Goal: Task Accomplishment & Management: Complete application form

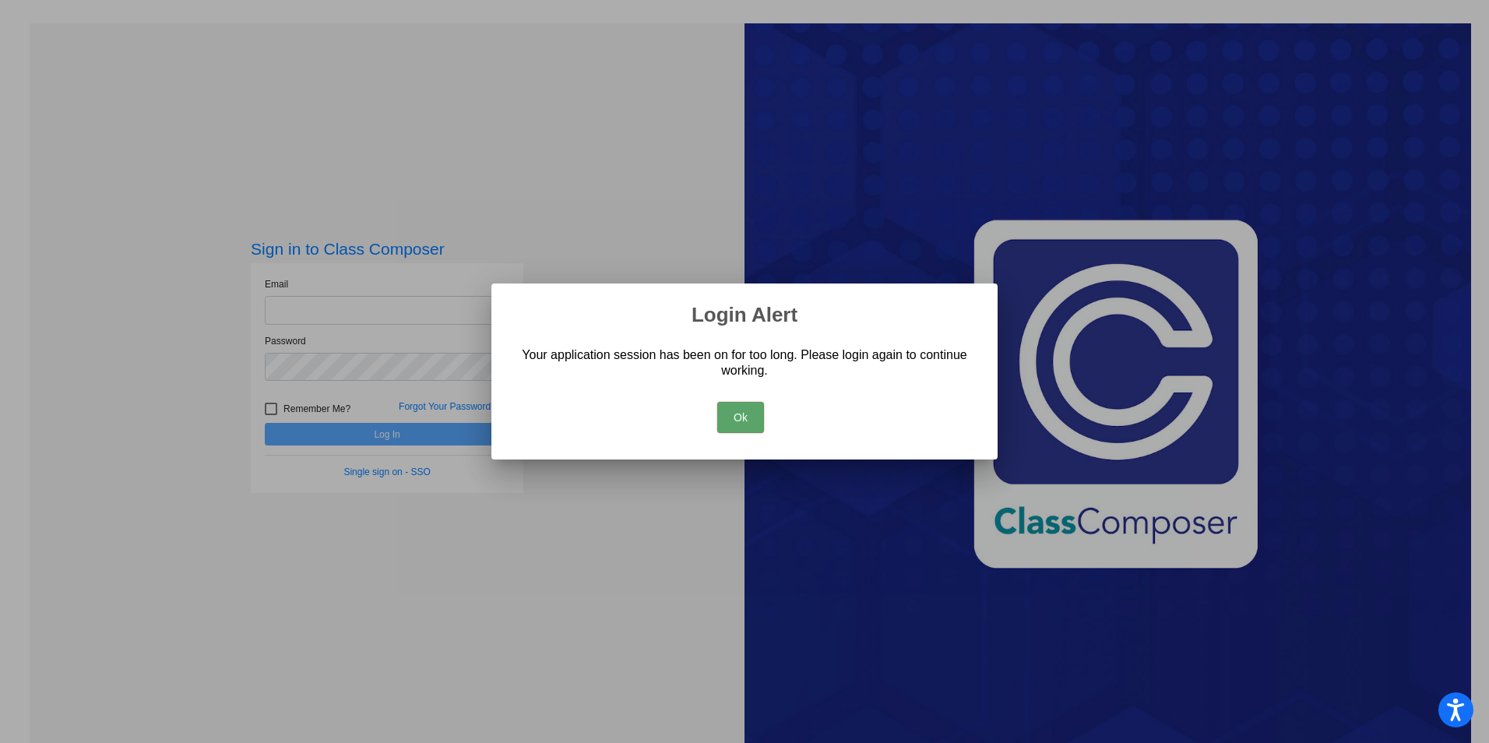
click at [735, 418] on button "Ok" at bounding box center [740, 417] width 47 height 31
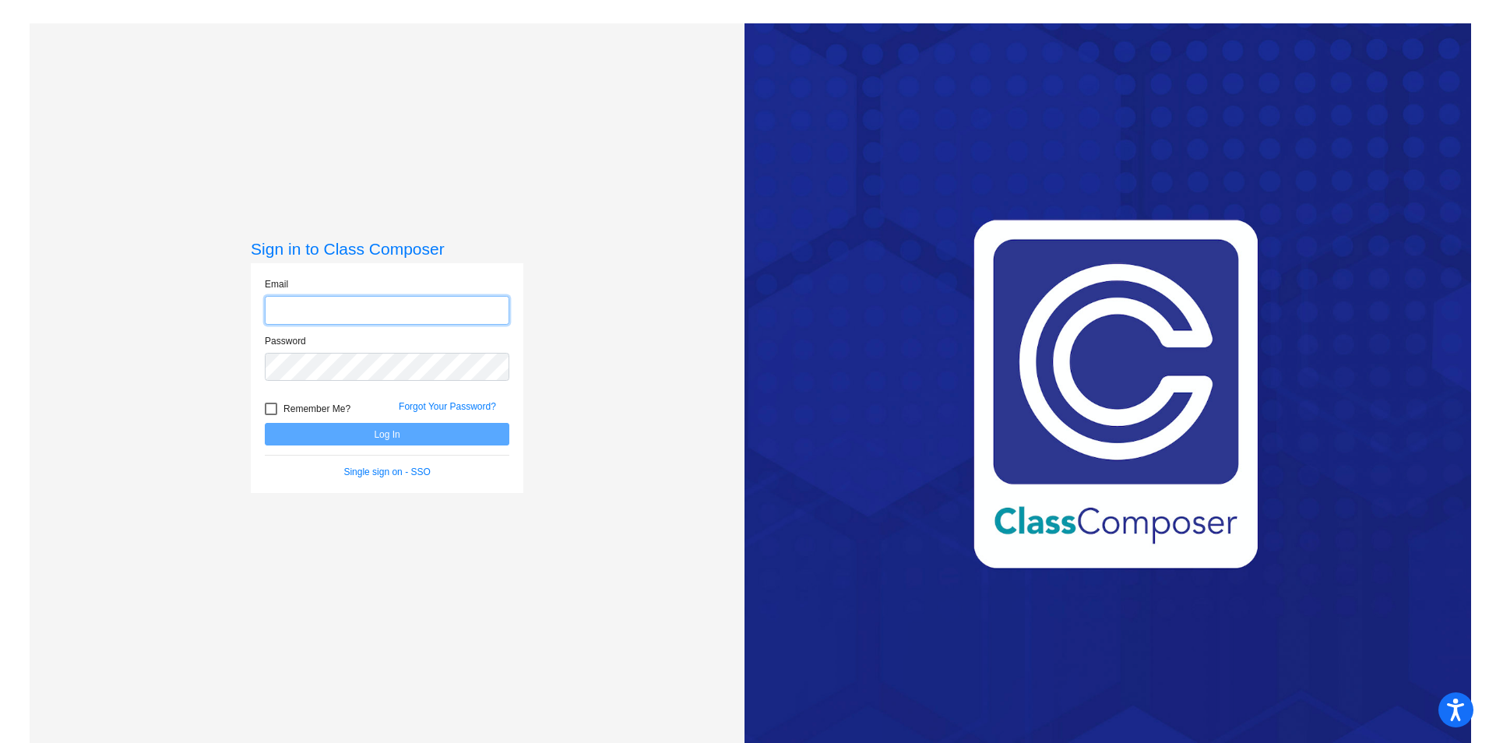
click at [390, 315] on input "email" at bounding box center [387, 310] width 245 height 29
type input "isabel.diaz@leusd.k12.ca.us"
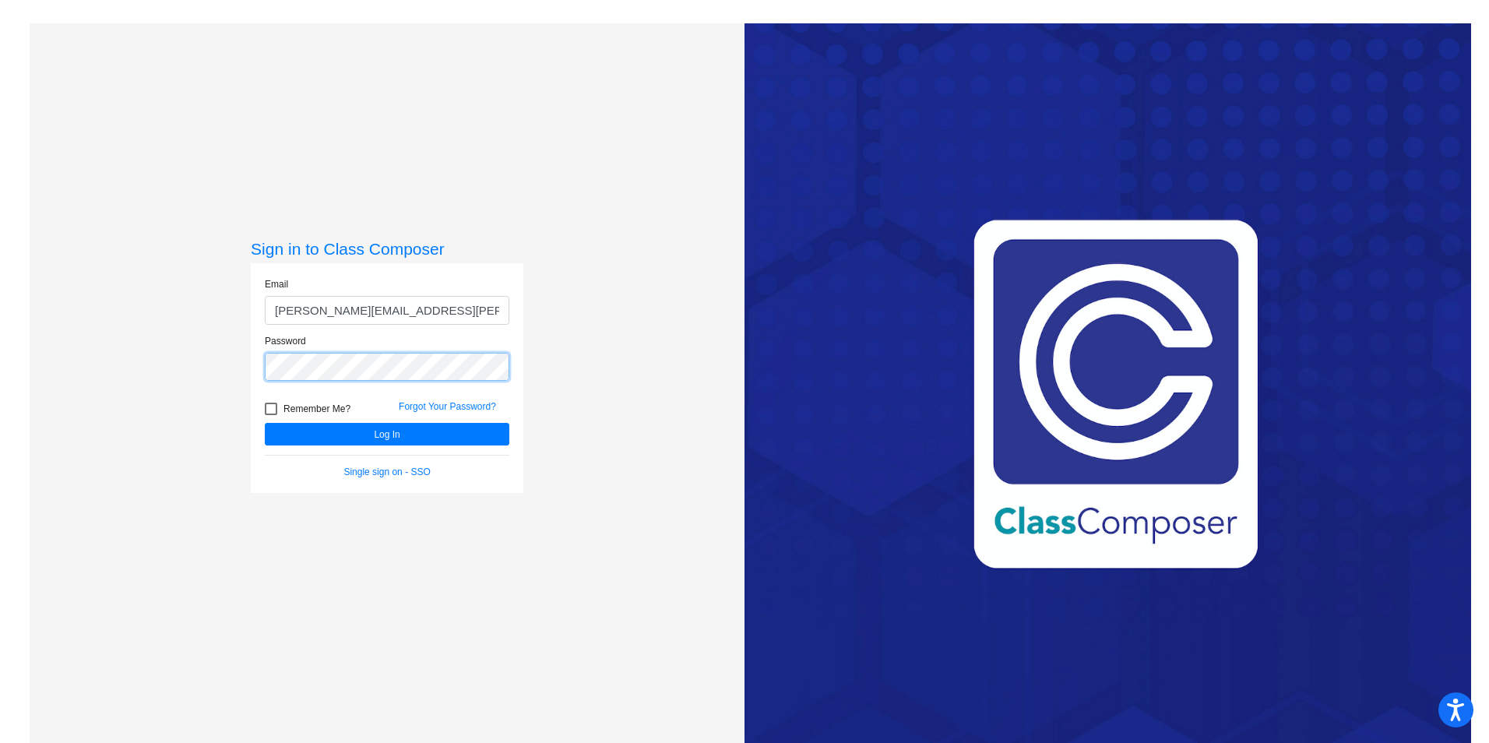
click at [265, 423] on button "Log In" at bounding box center [387, 434] width 245 height 23
click at [17, 404] on mat-sidenav-content "Sign in to Class Composer Email isabel.diaz@leusd.k12.ca.us Password Remember M…" at bounding box center [744, 371] width 1489 height 743
click at [400, 436] on button "Log In" at bounding box center [387, 434] width 245 height 23
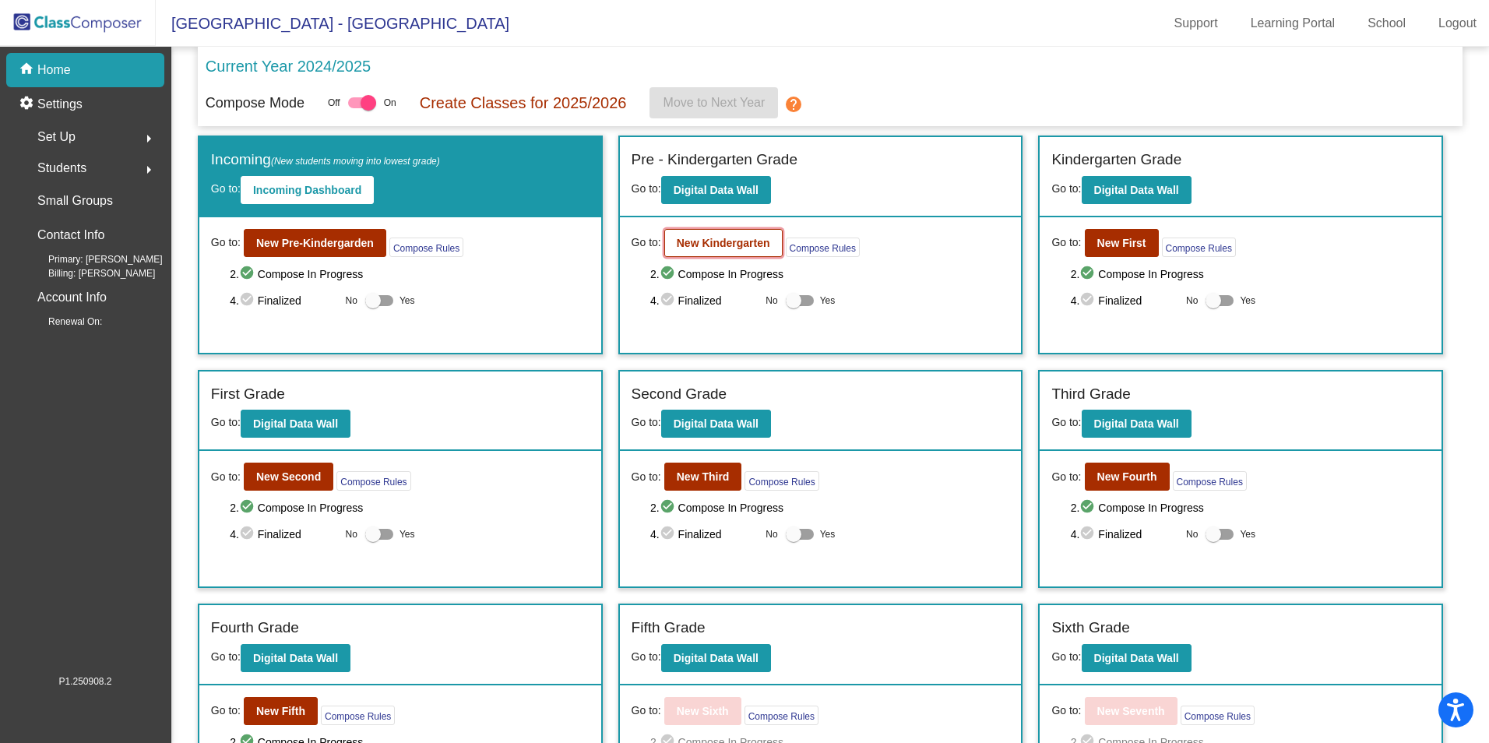
click at [728, 238] on b "New Kindergarten" at bounding box center [723, 243] width 93 height 12
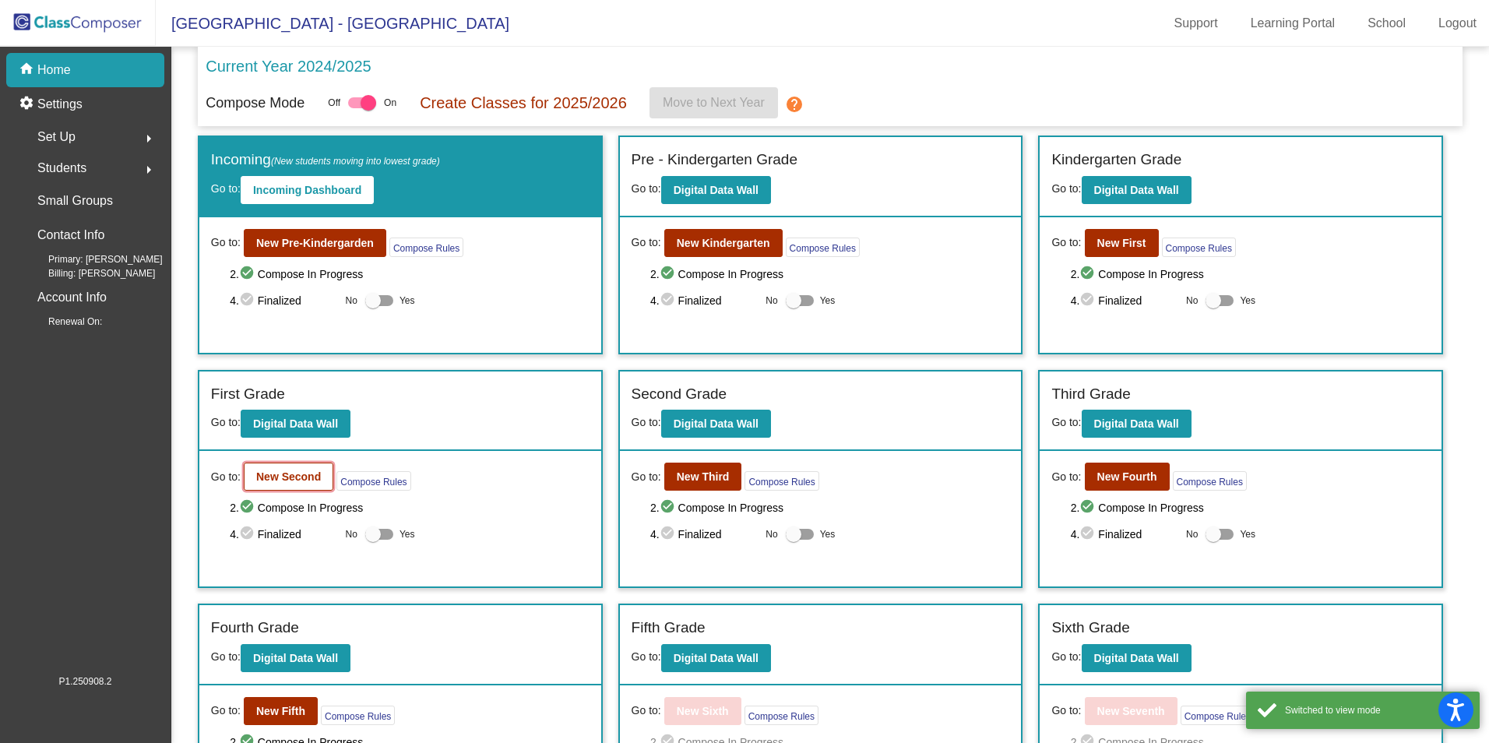
click at [310, 479] on b "New Second" at bounding box center [288, 476] width 65 height 12
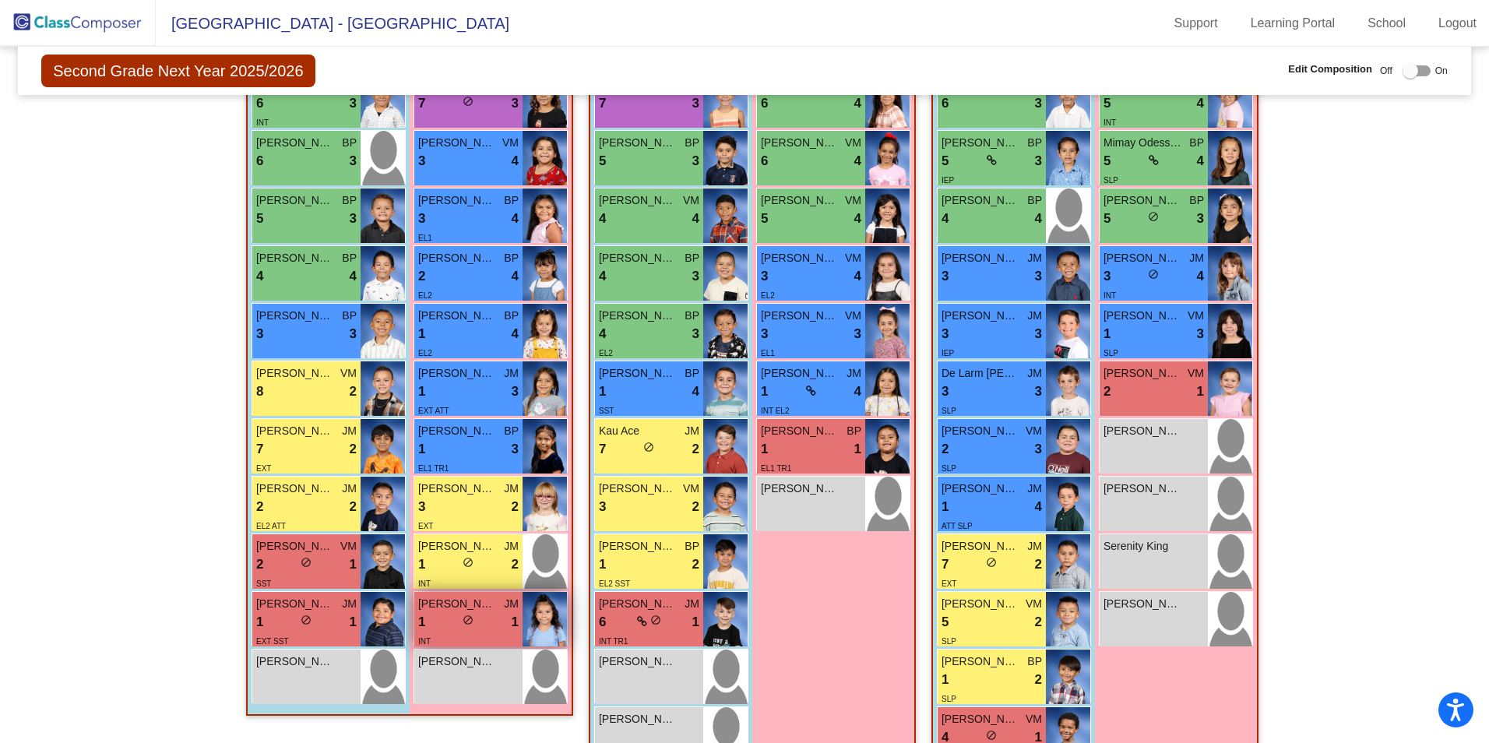
scroll to position [78, 0]
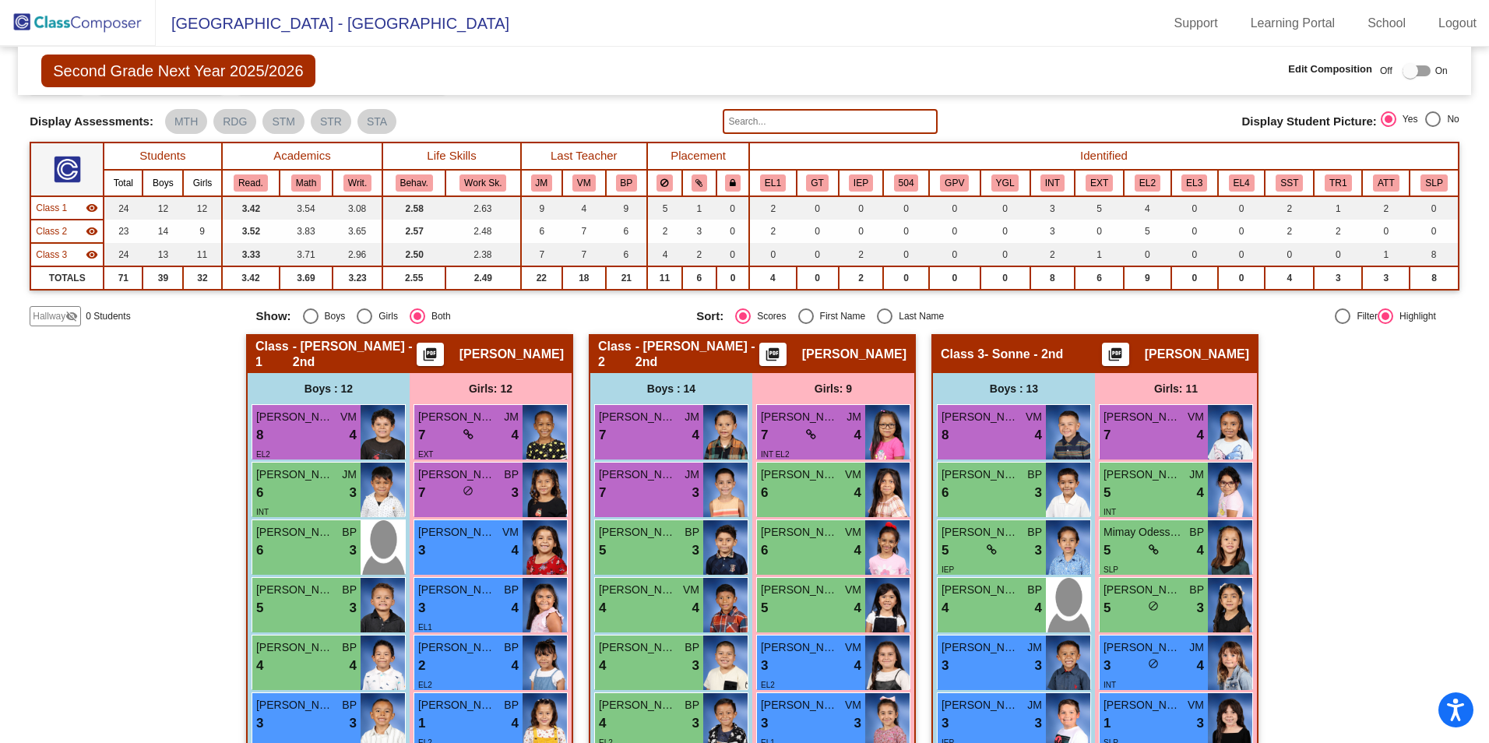
click at [34, 319] on span "Hallway" at bounding box center [49, 316] width 33 height 14
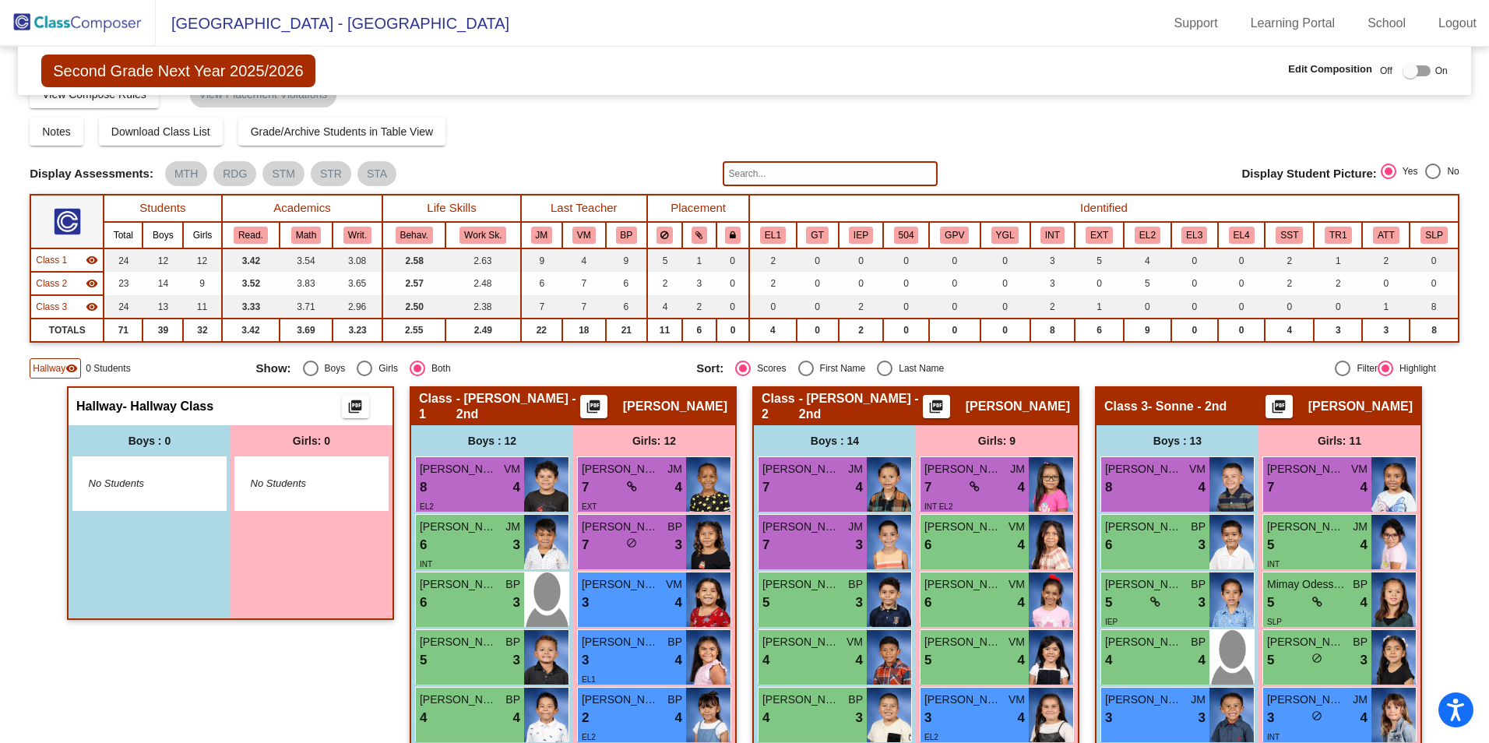
scroll to position [0, 0]
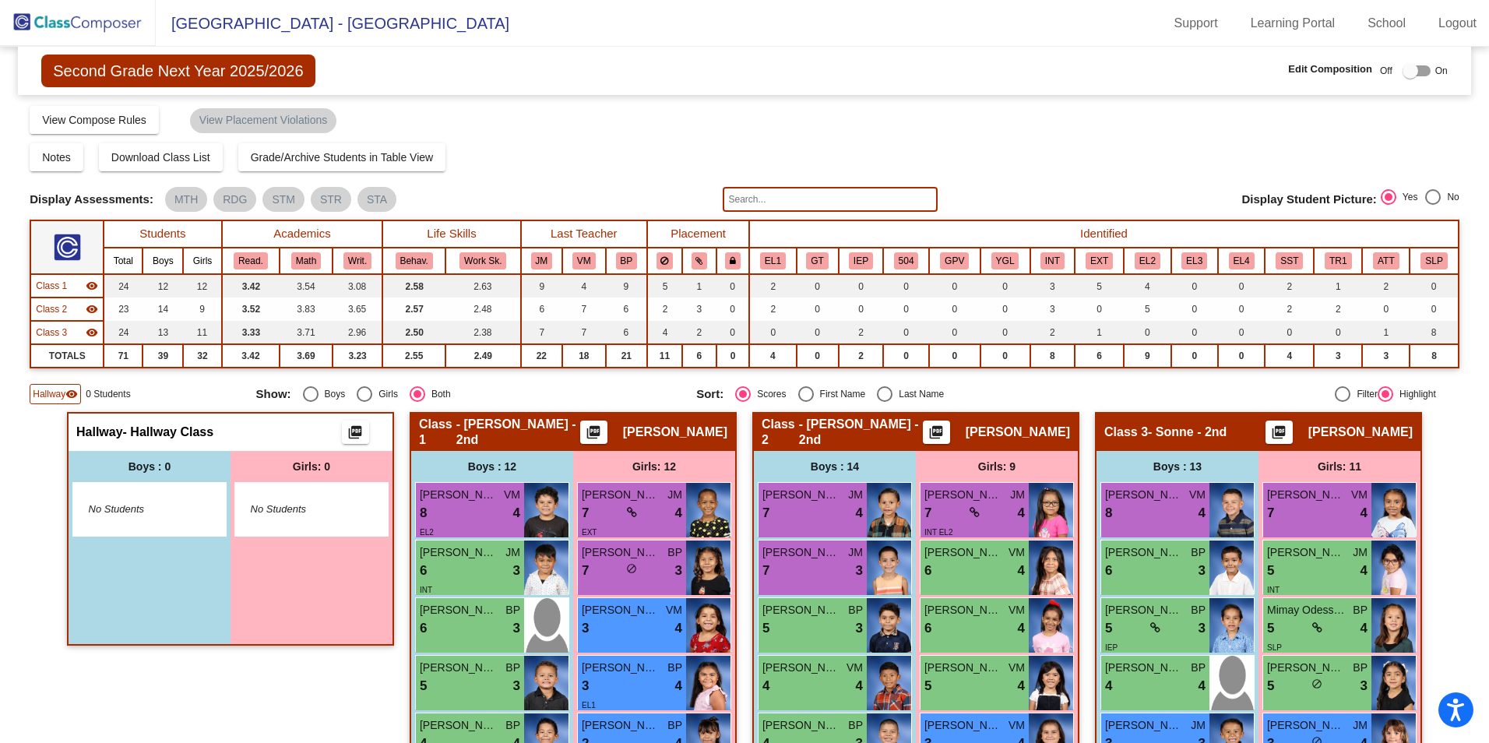
click at [1418, 72] on div at bounding box center [1417, 70] width 28 height 11
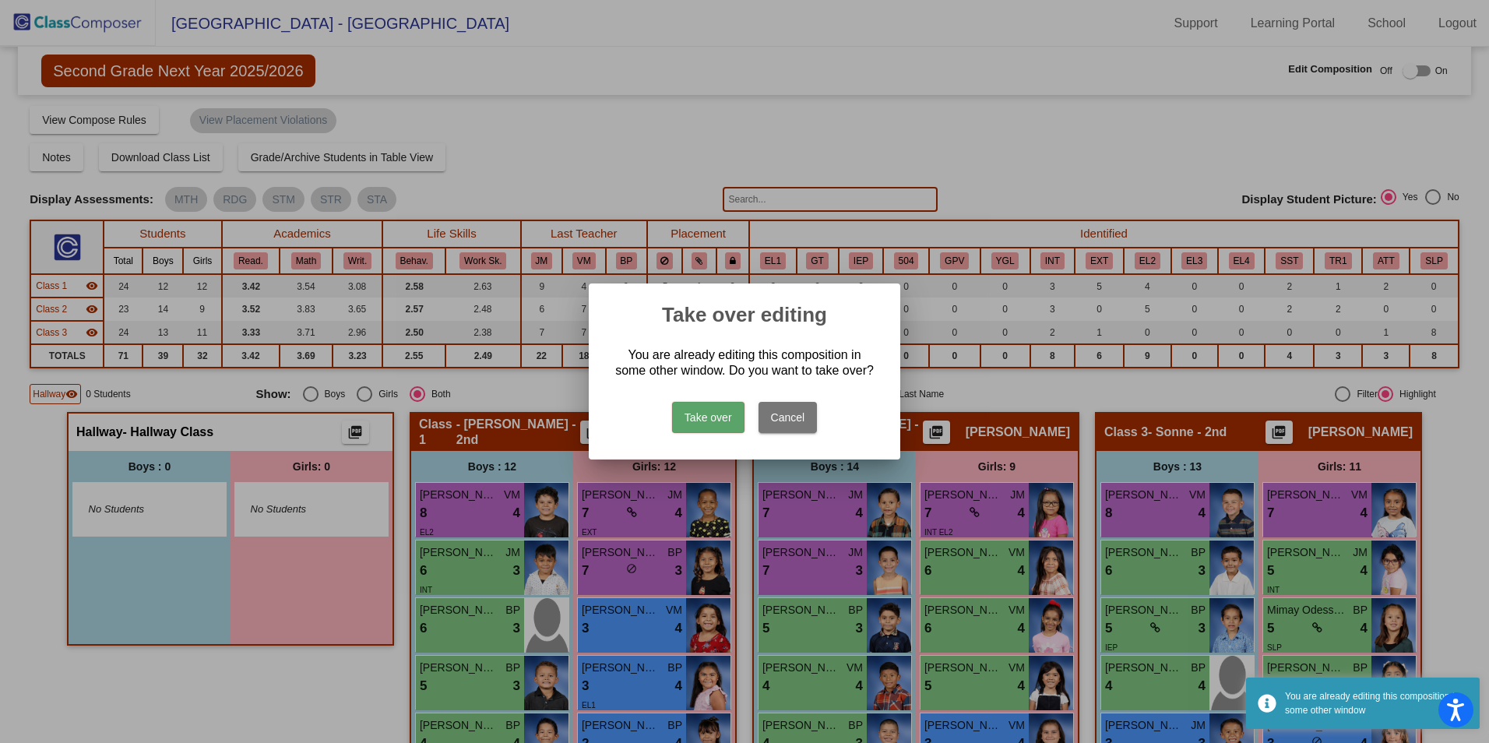
click at [728, 412] on button "Take over" at bounding box center [708, 417] width 72 height 31
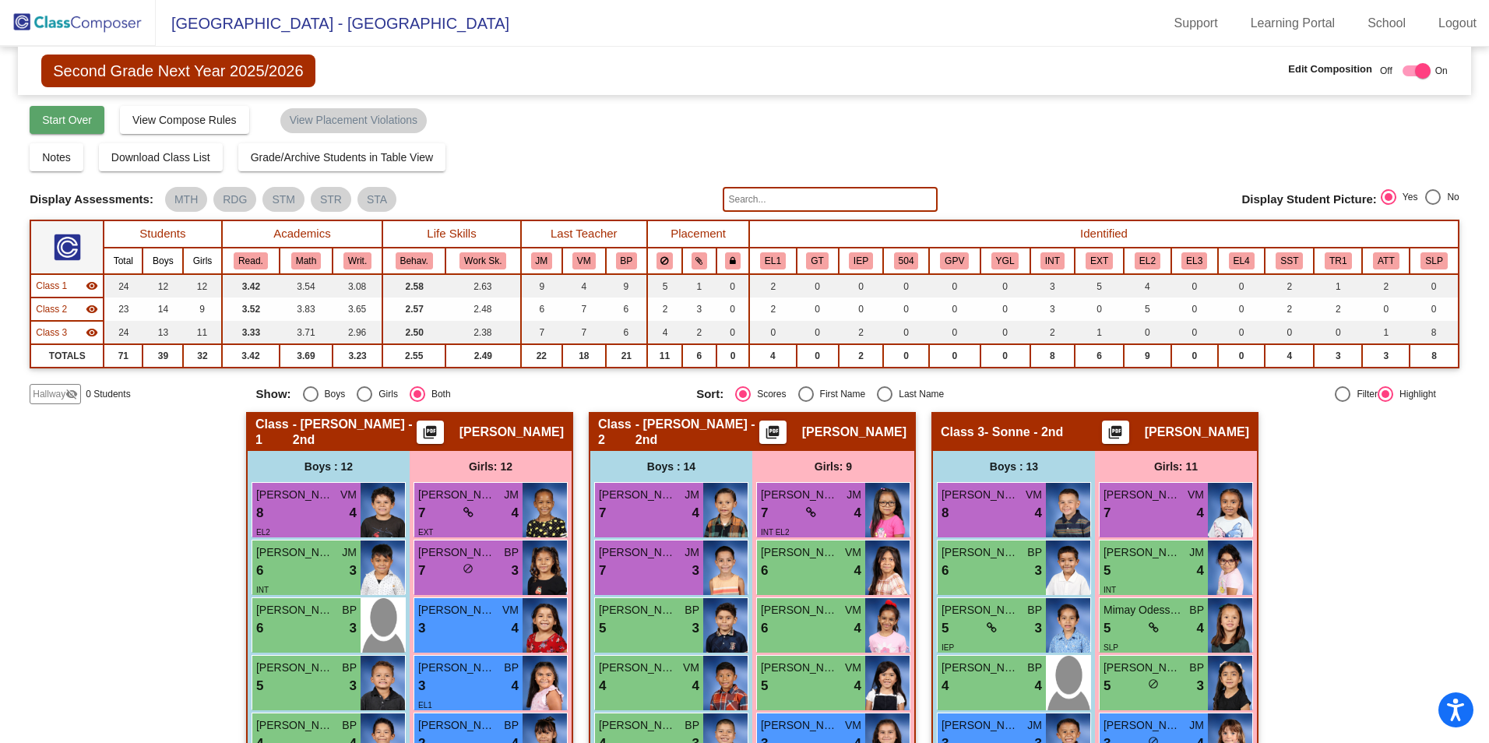
click at [67, 122] on span "Start Over" at bounding box center [67, 120] width 50 height 12
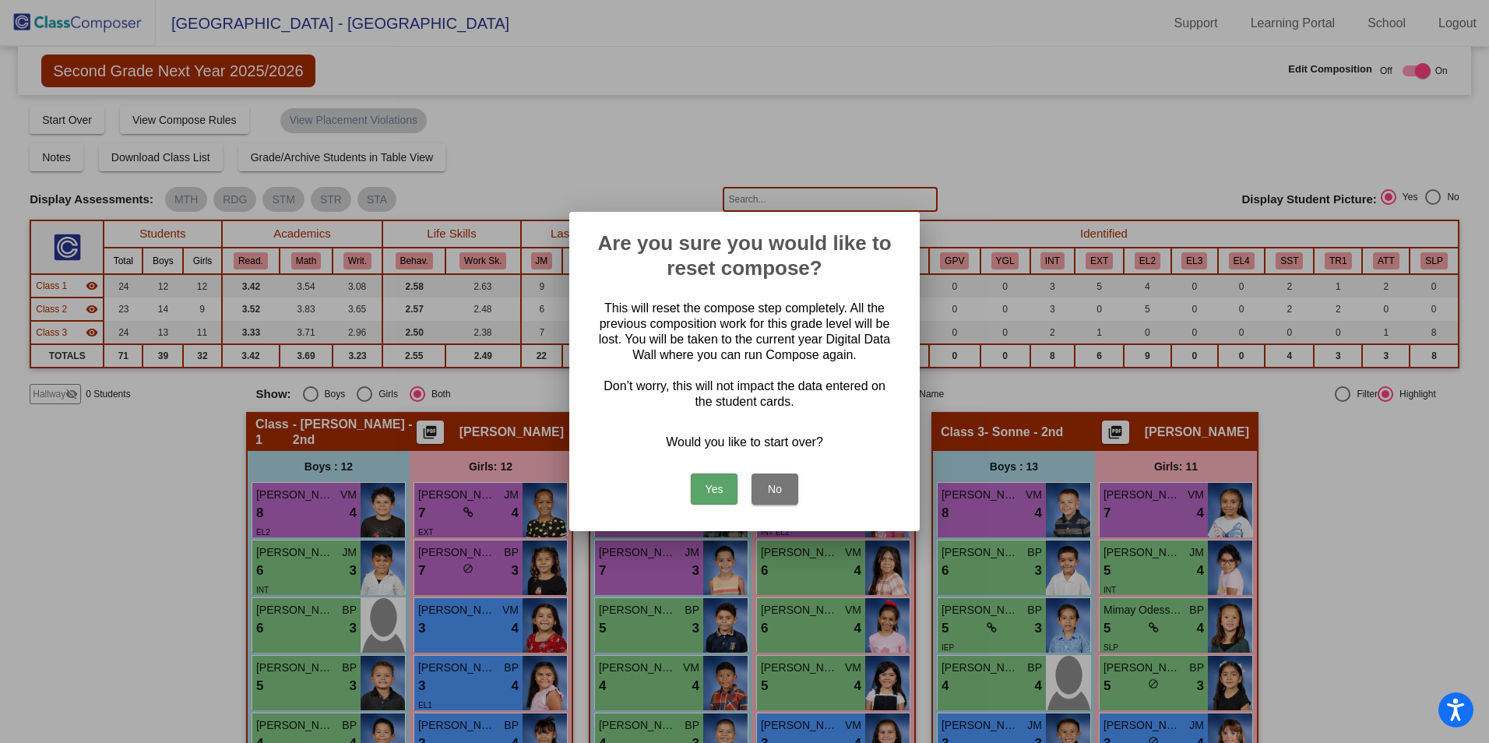
click at [777, 485] on button "No" at bounding box center [775, 489] width 47 height 31
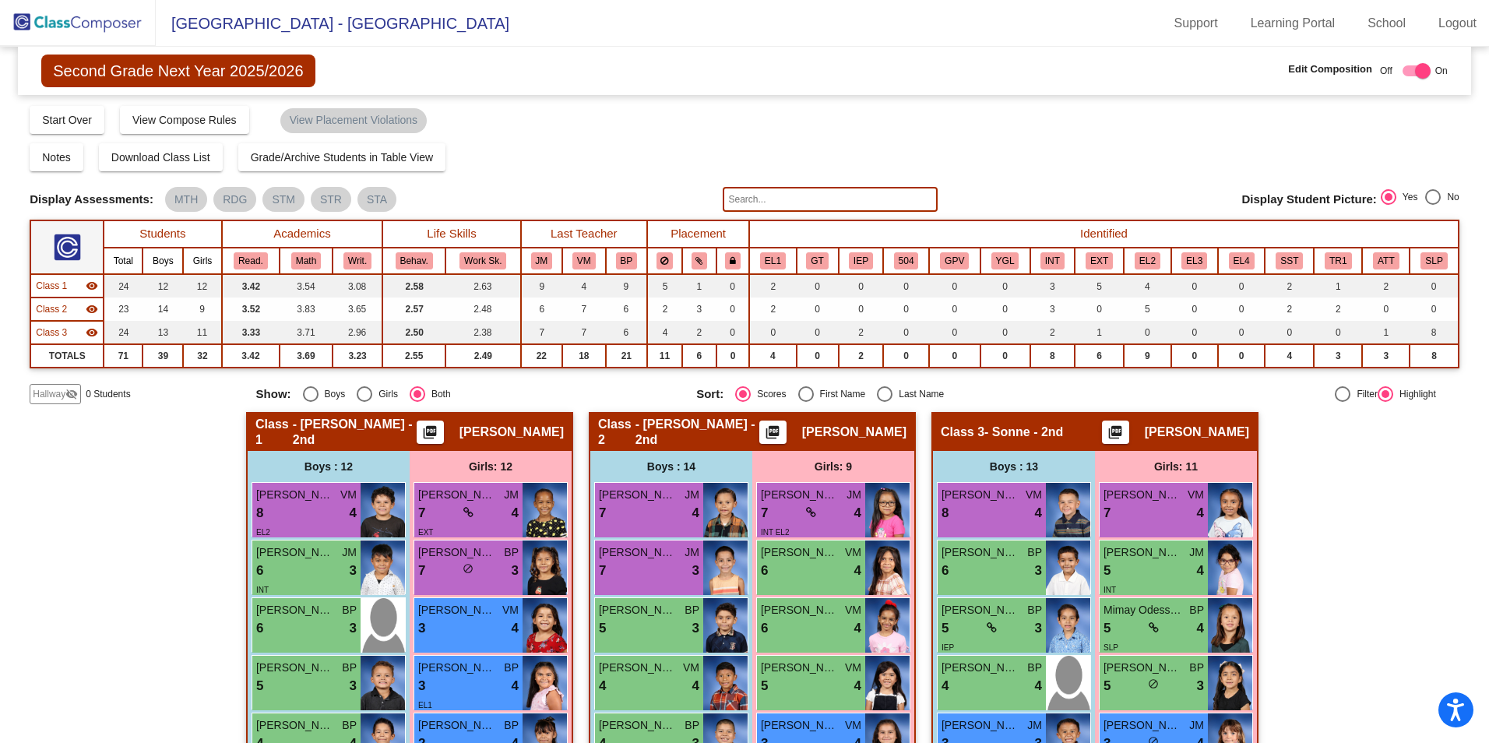
click at [61, 397] on span "Hallway" at bounding box center [49, 394] width 33 height 14
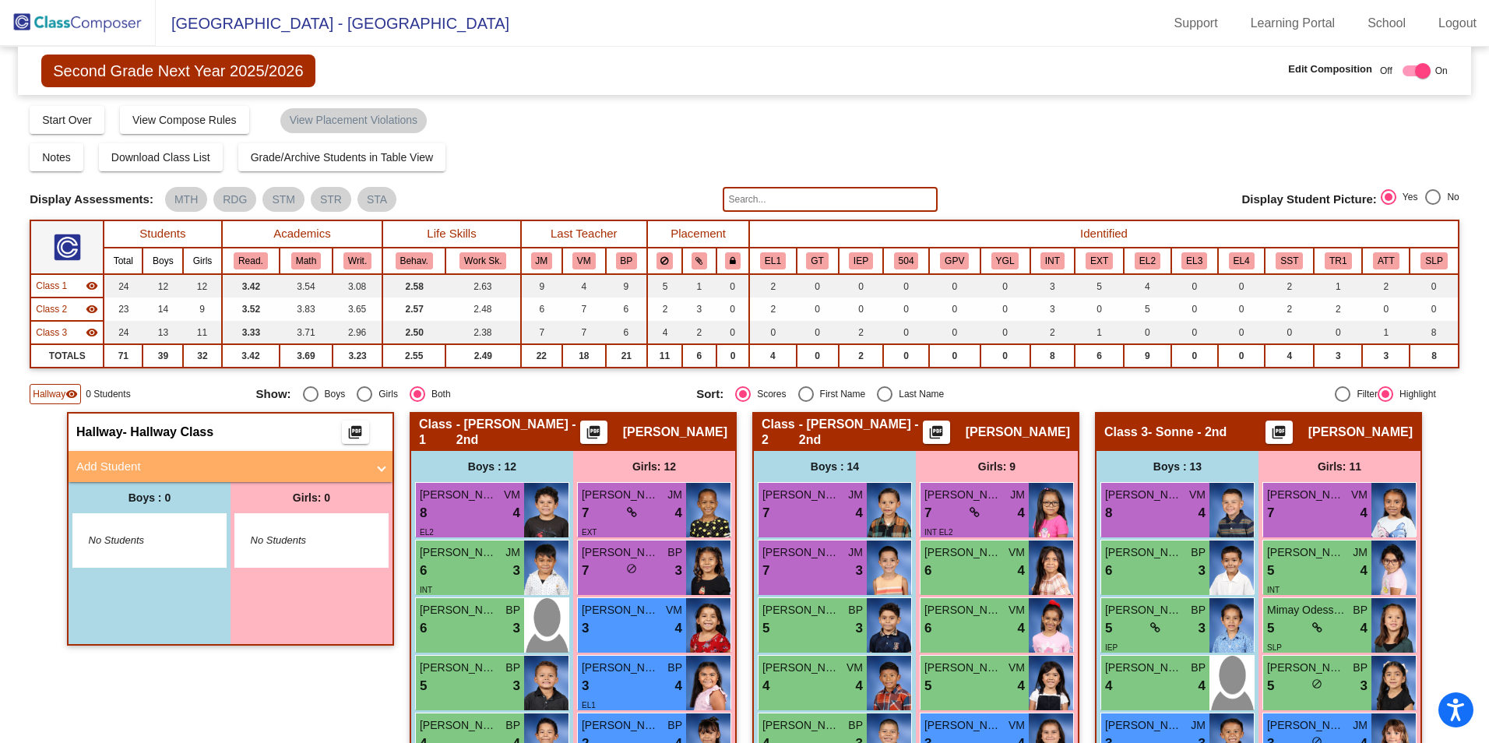
click at [120, 466] on mat-panel-title "Add Student" at bounding box center [221, 467] width 290 height 18
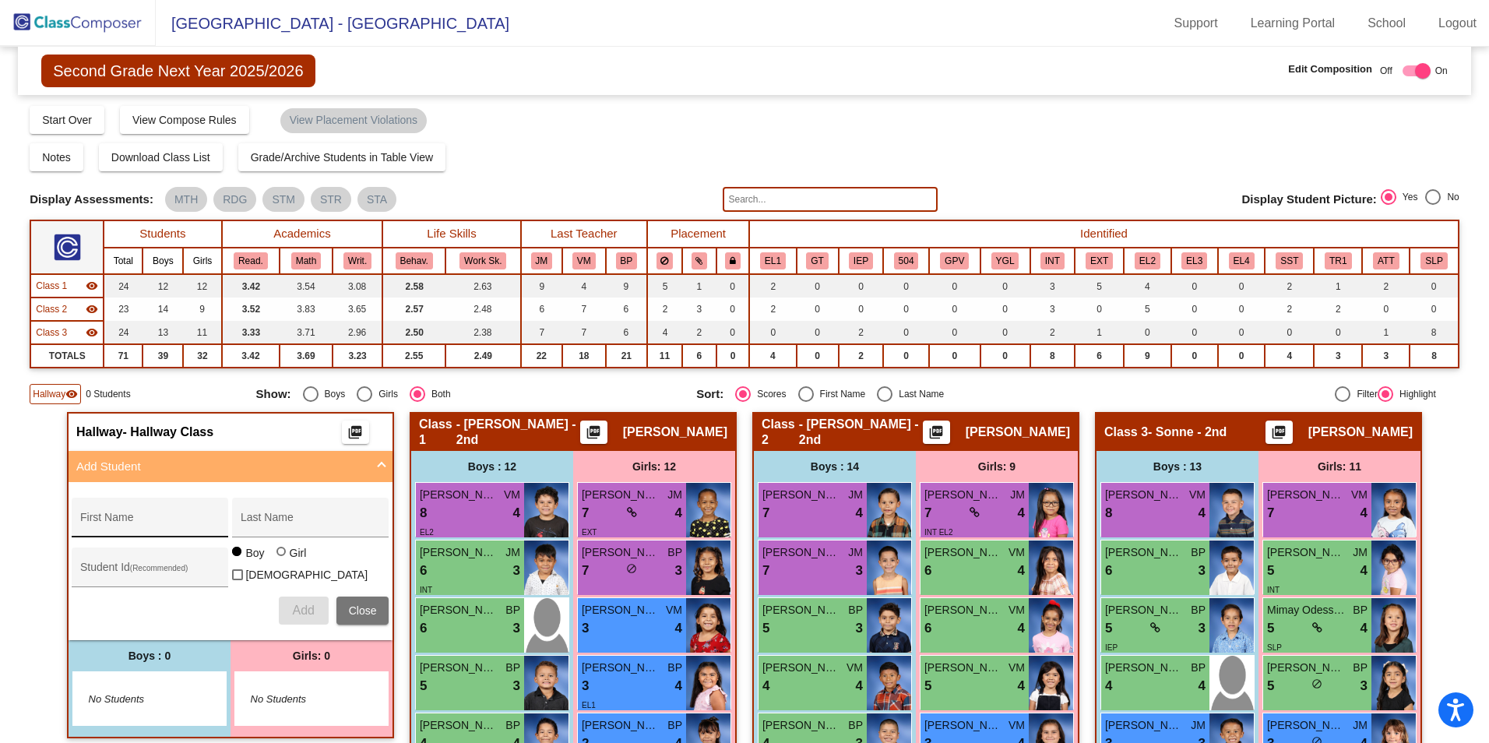
click at [181, 527] on input "First Name" at bounding box center [150, 523] width 140 height 12
type input "[PERSON_NAME]"
type input "353500"
click at [308, 604] on span "Add" at bounding box center [303, 610] width 22 height 13
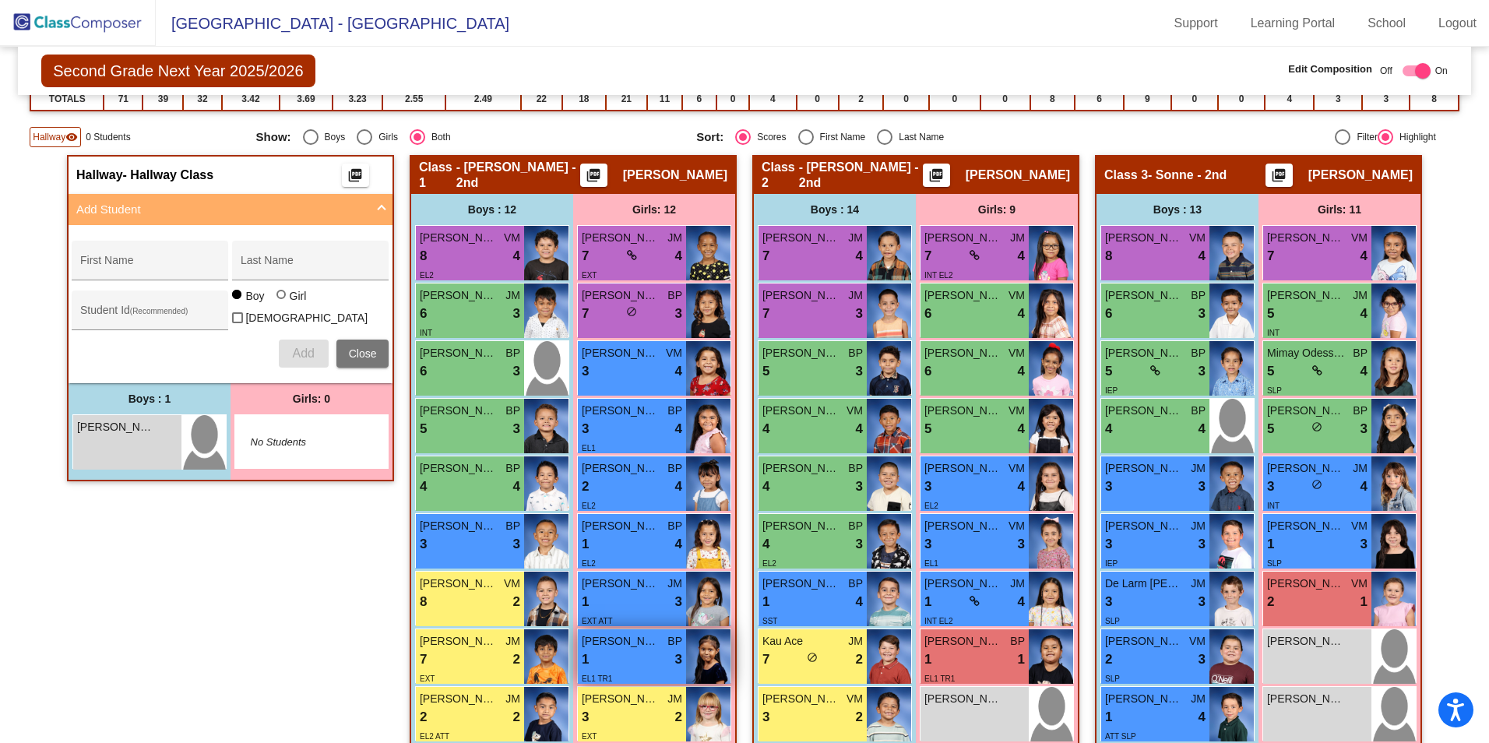
scroll to position [312, 0]
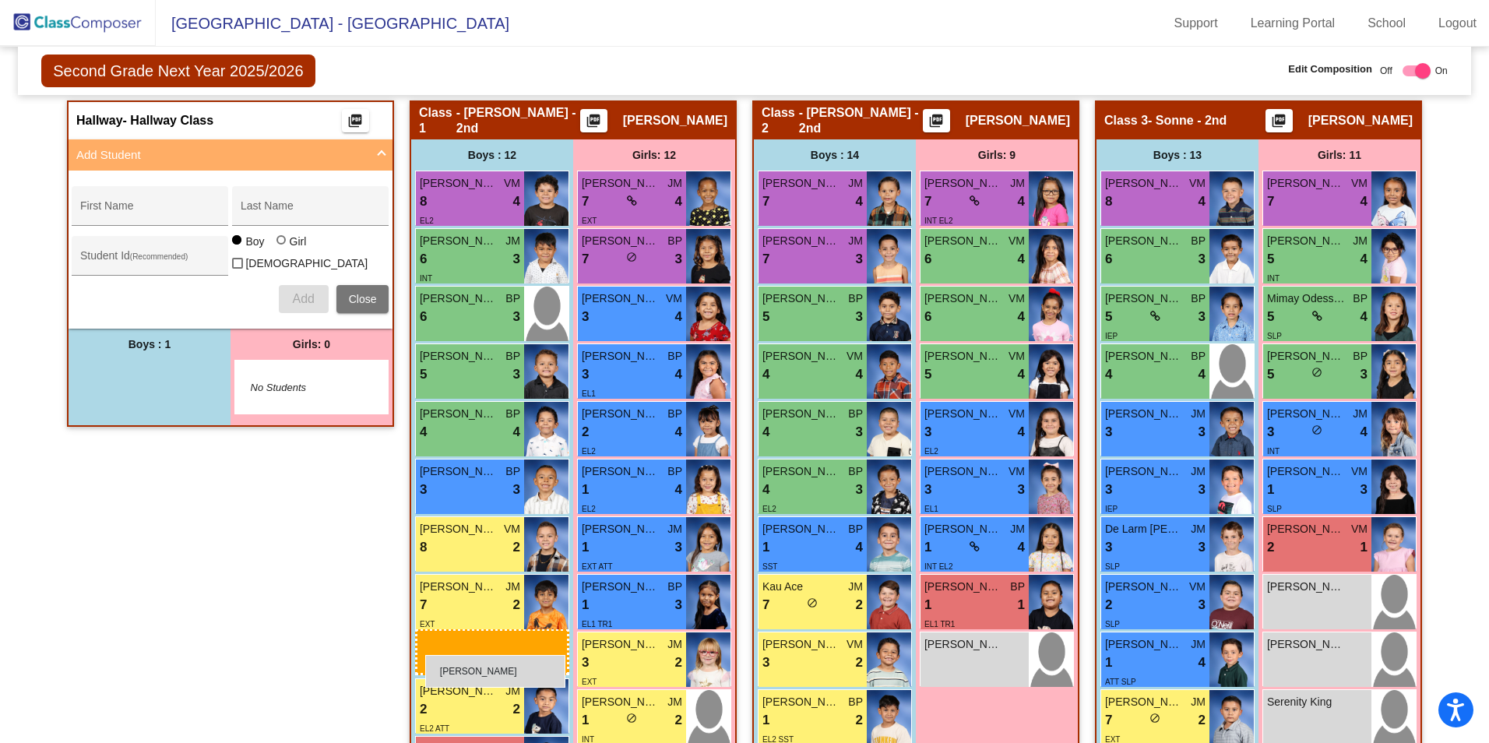
drag, startPoint x: 149, startPoint y: 381, endPoint x: 425, endPoint y: 655, distance: 389.4
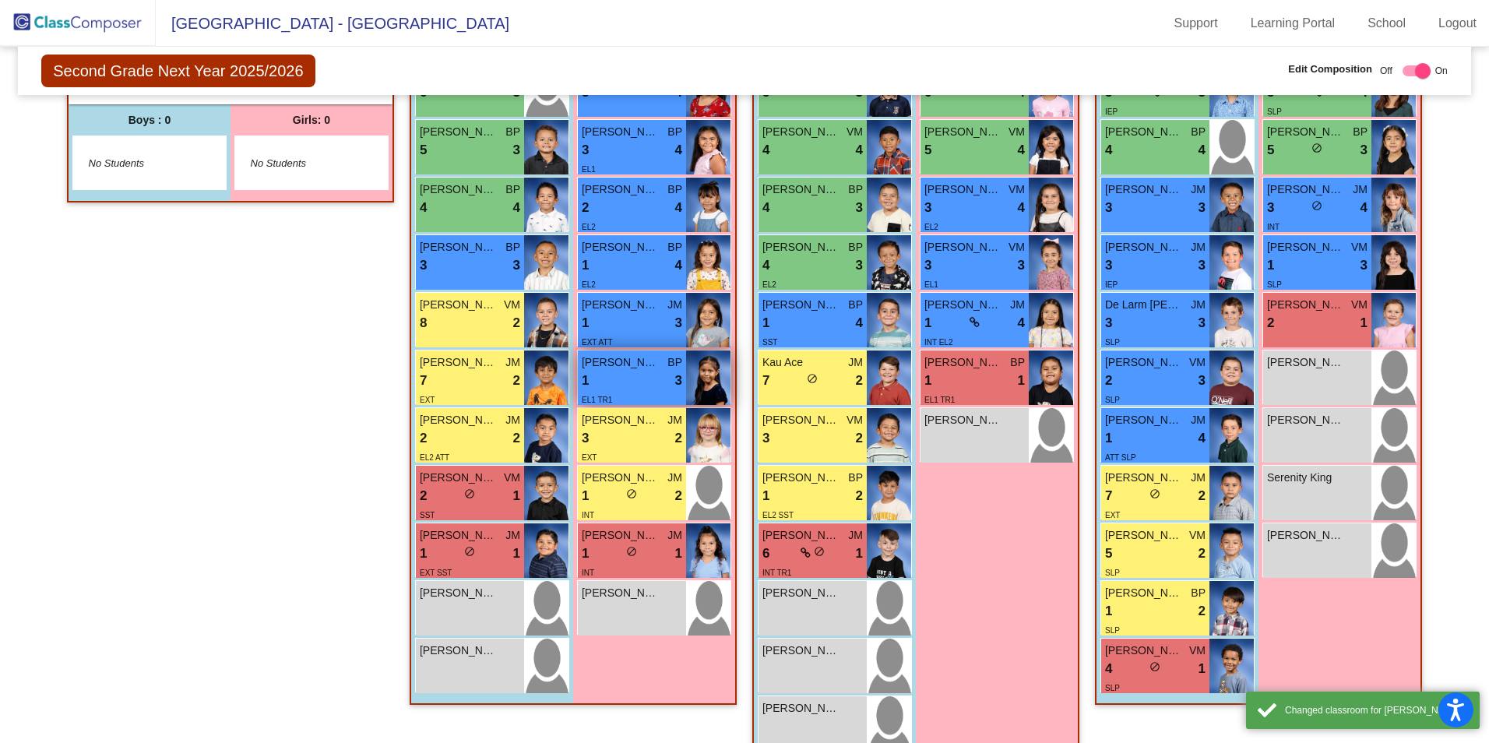
scroll to position [571, 0]
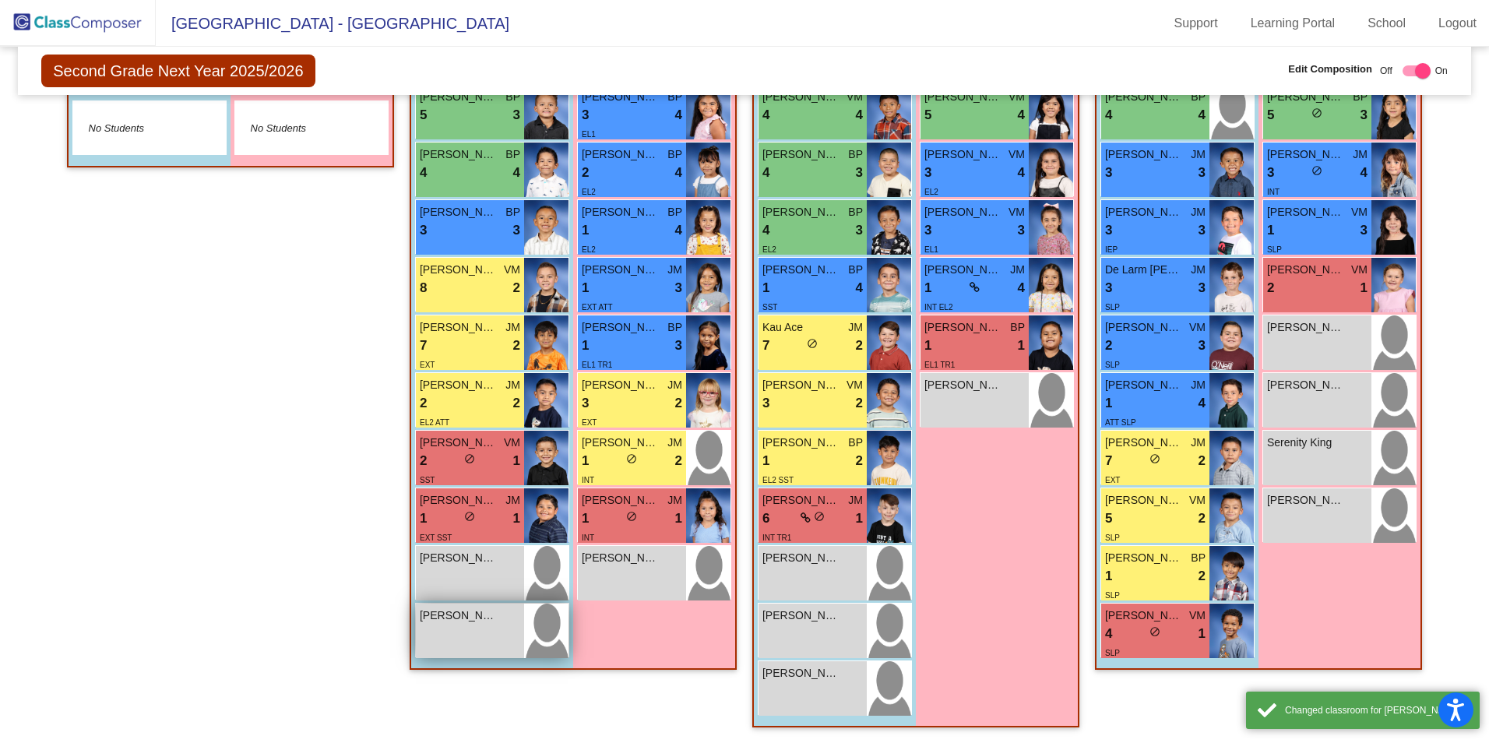
click at [447, 629] on div "[PERSON_NAME] lock do_not_disturb_alt" at bounding box center [470, 631] width 108 height 55
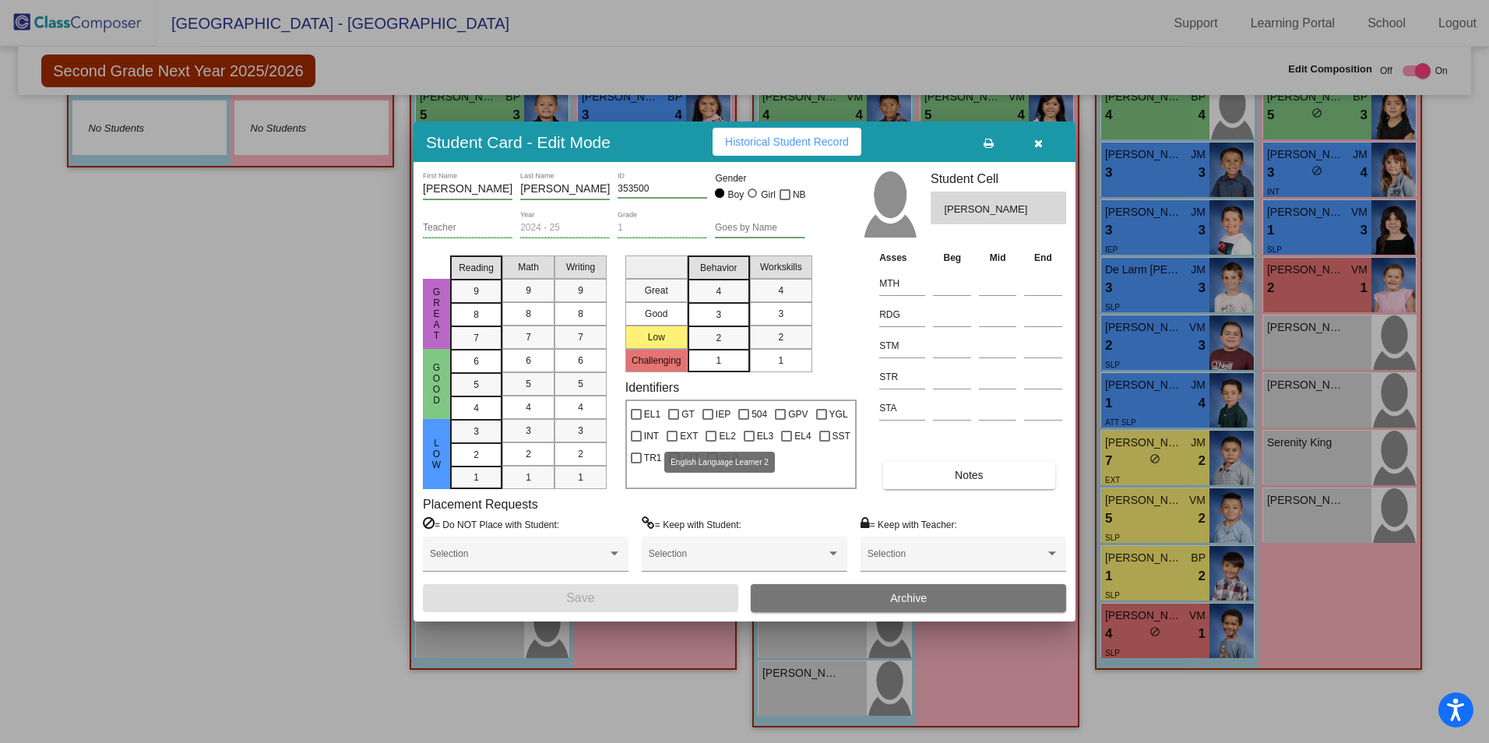
click at [710, 433] on div at bounding box center [711, 436] width 11 height 11
click at [710, 442] on input "EL2" at bounding box center [710, 442] width 1 height 1
checkbox input "true"
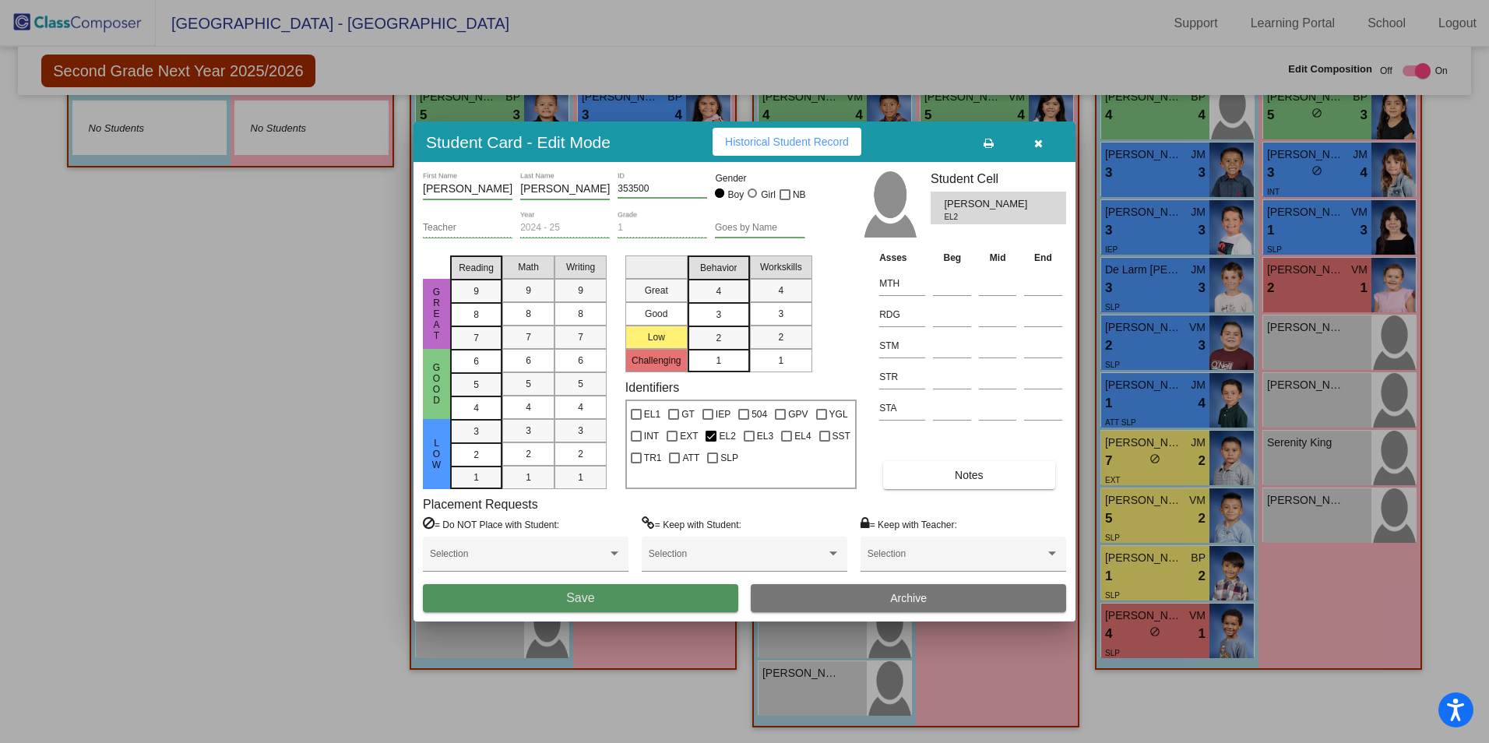
click at [643, 601] on button "Save" at bounding box center [580, 598] width 315 height 28
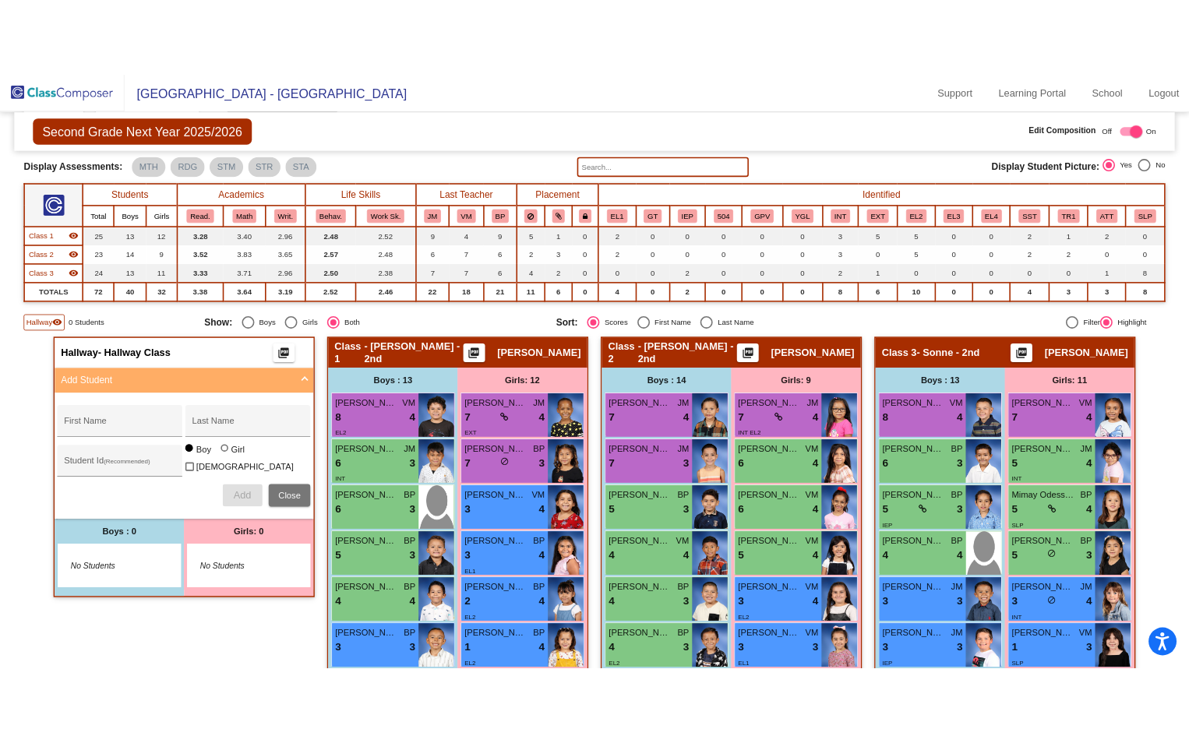
scroll to position [0, 0]
